Goal: Information Seeking & Learning: Learn about a topic

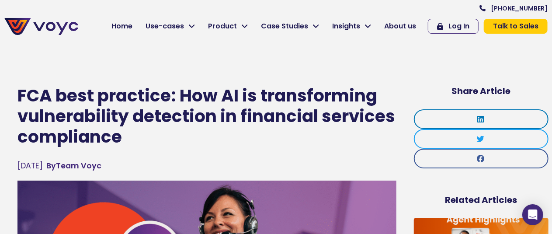
scroll to position [44, 0]
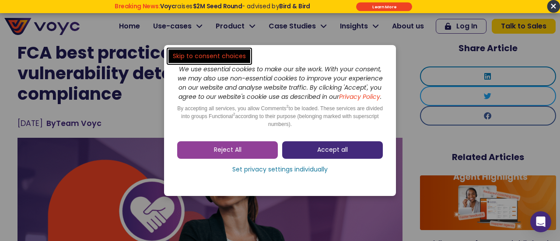
click at [333, 154] on span "Accept all" at bounding box center [332, 150] width 31 height 9
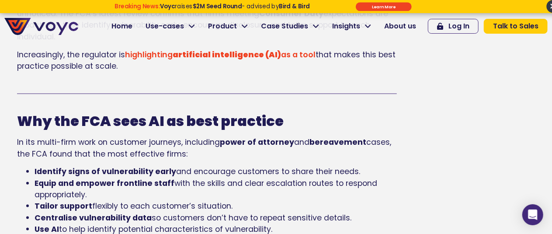
scroll to position [481, 0]
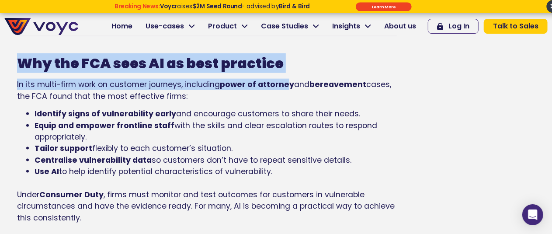
drag, startPoint x: 20, startPoint y: 63, endPoint x: 286, endPoint y: 84, distance: 267.1
click at [286, 84] on div "Why the FCA sees AI as best practice In its multi-firm work on customer journey…" at bounding box center [207, 139] width 380 height 168
click at [288, 85] on b "power of attorney" at bounding box center [257, 84] width 74 height 10
drag, startPoint x: 18, startPoint y: 61, endPoint x: 284, endPoint y: 84, distance: 267.2
click at [284, 84] on div "Why the FCA sees AI as best practice In its multi-firm work on customer journey…" at bounding box center [207, 139] width 380 height 168
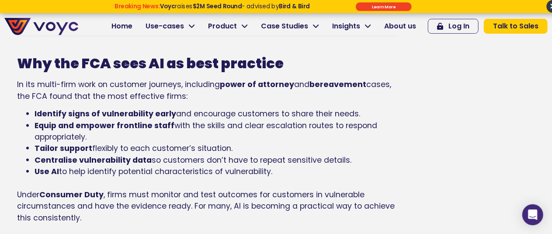
click at [287, 88] on b "power of attorney" at bounding box center [257, 84] width 74 height 10
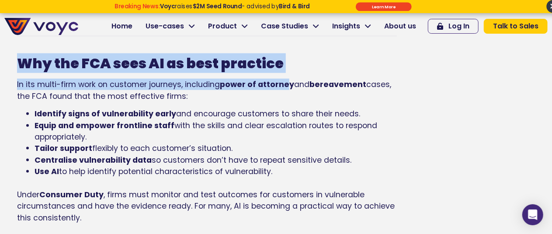
drag, startPoint x: 24, startPoint y: 61, endPoint x: 287, endPoint y: 87, distance: 264.0
click at [287, 87] on div "Why the FCA sees AI as best practice In its multi-firm work on customer journey…" at bounding box center [207, 139] width 380 height 168
click at [287, 87] on b "power of attorney" at bounding box center [257, 84] width 74 height 10
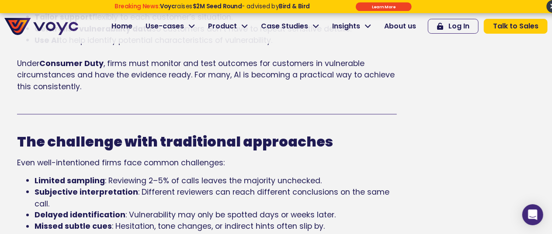
scroll to position [656, 0]
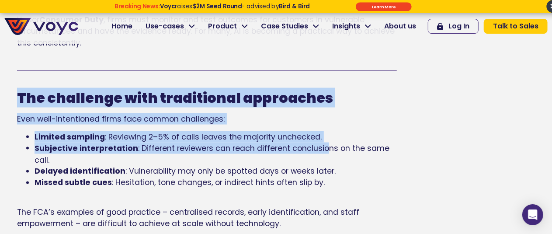
drag, startPoint x: 18, startPoint y: 96, endPoint x: 321, endPoint y: 149, distance: 307.1
click at [321, 149] on div "The challenge with traditional approaches Even well-intentioned firms face comm…" at bounding box center [207, 160] width 380 height 140
click at [321, 149] on span ": Different reviewers can reach different conclusions on the same call." at bounding box center [212, 154] width 355 height 22
